Goal: Task Accomplishment & Management: Complete application form

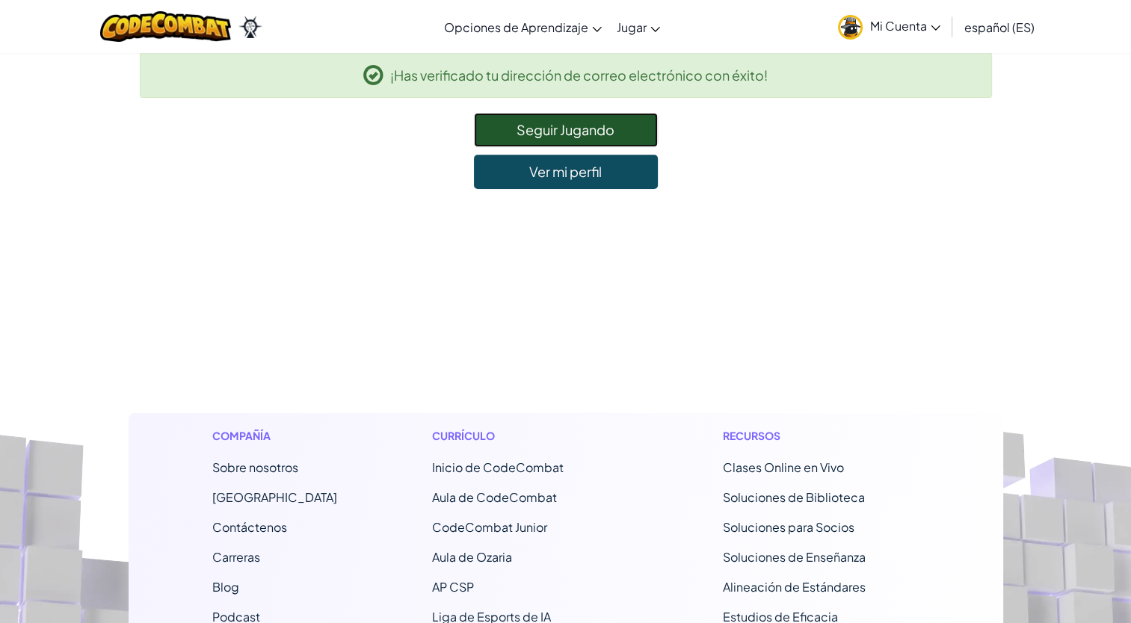
click at [625, 132] on link "Seguir Jugando" at bounding box center [566, 130] width 184 height 34
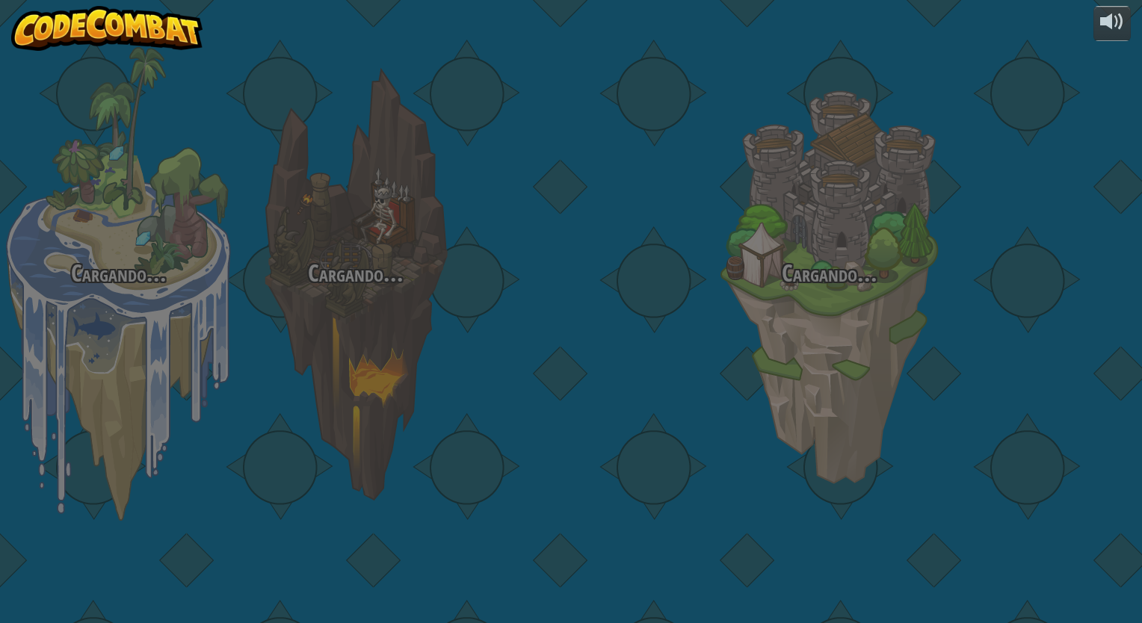
select select "es-ES"
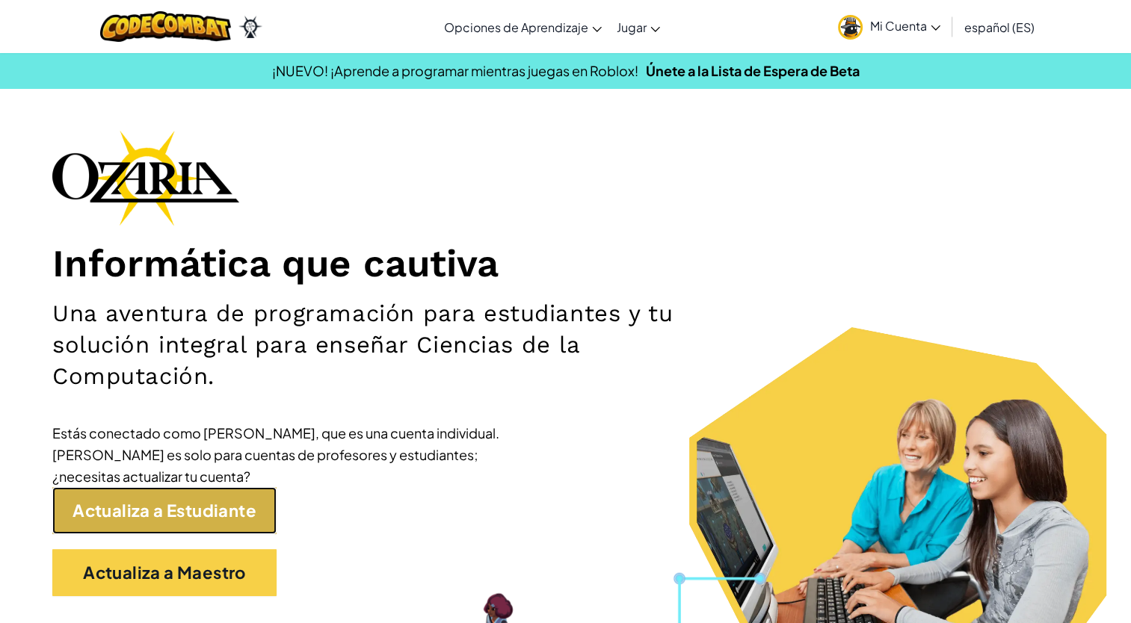
click at [198, 519] on link "Actualiza a Estudiante" at bounding box center [164, 510] width 224 height 47
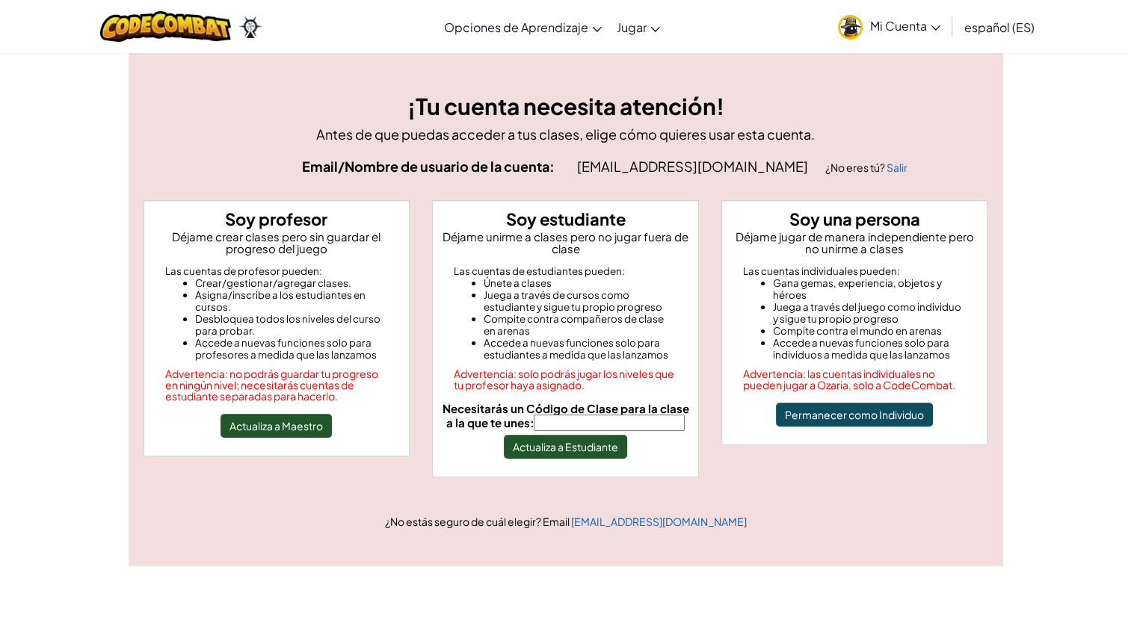
click at [611, 423] on input "Necesitarás un Código de Clase para la clase a la que te unes:" at bounding box center [609, 423] width 151 height 16
type input "PathThingLuck"
click at [578, 445] on button "Actualiza a Estudiante" at bounding box center [565, 447] width 123 height 24
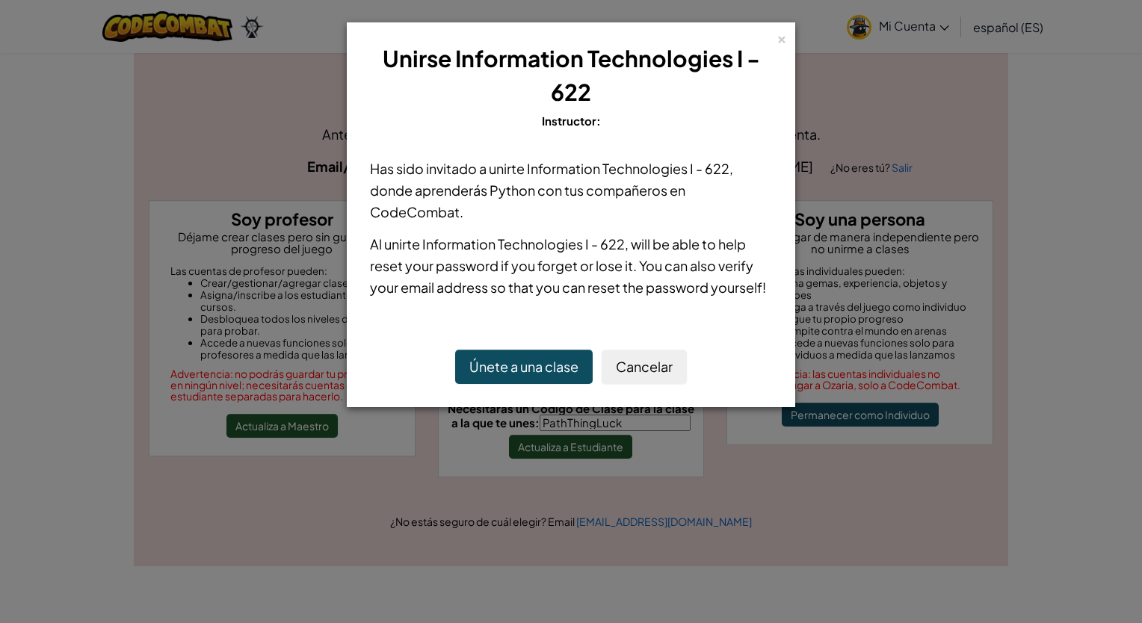
click at [519, 372] on button "Únete a una clase" at bounding box center [524, 367] width 138 height 34
click at [774, 32] on div "× Unirse Information Technologies I - 622 Instructor:" at bounding box center [571, 87] width 432 height 112
click at [778, 45] on div "×" at bounding box center [782, 37] width 10 height 16
